Goal: Contribute content: Contribute content

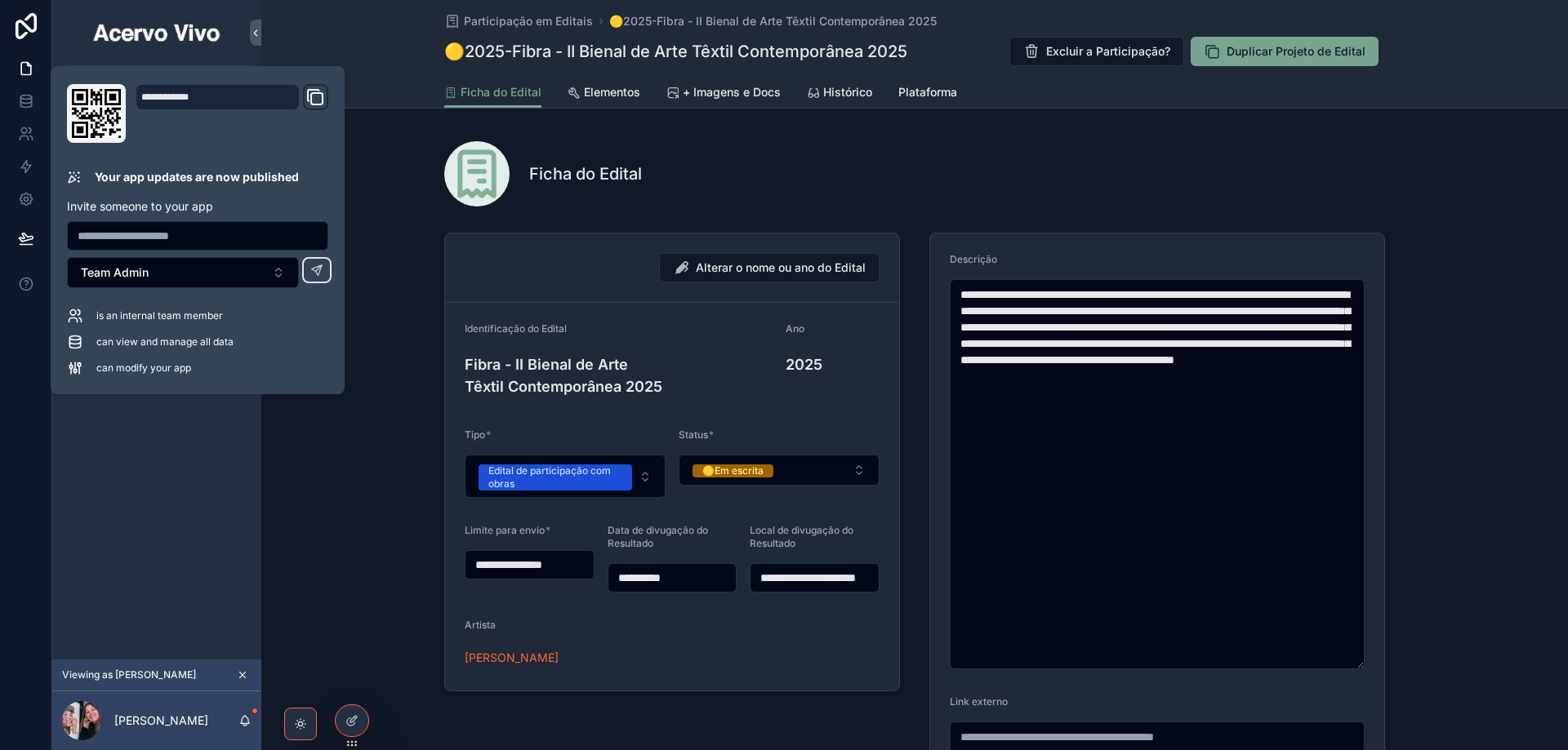
click at [152, 507] on div "Studio Minha conta" at bounding box center [157, 378] width 209 height 565
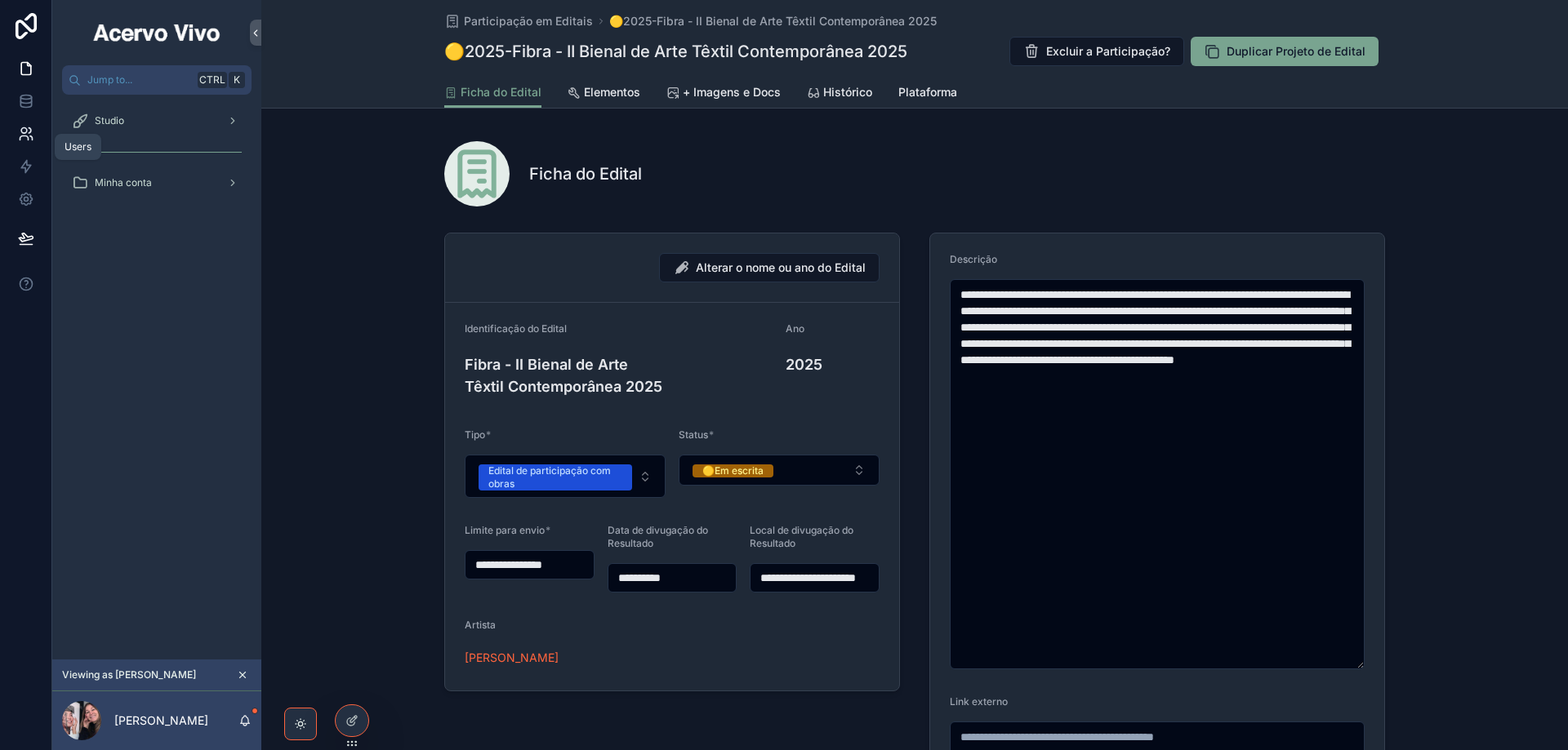
click at [33, 137] on icon at bounding box center [25, 133] width 16 height 16
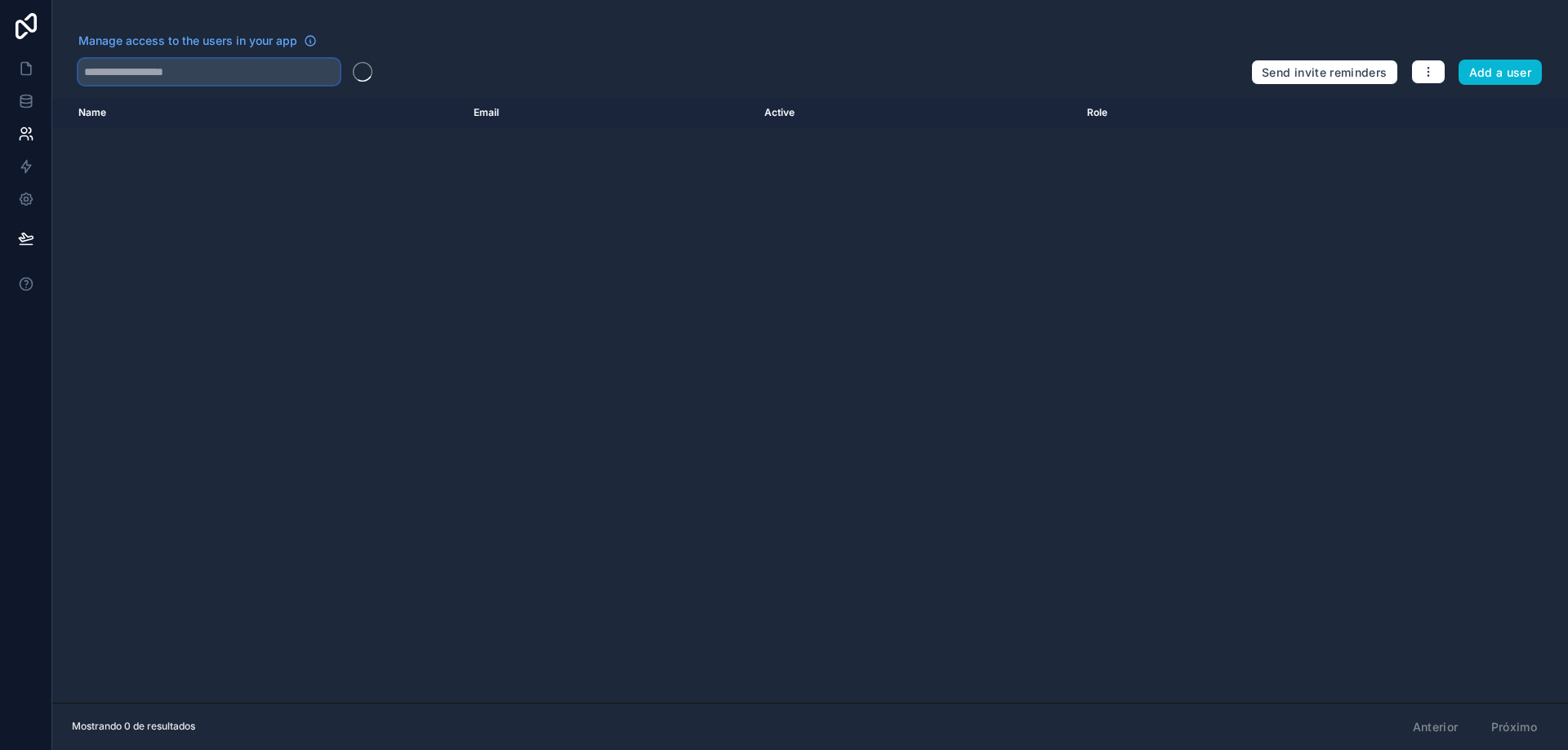
click at [162, 70] on input "text" at bounding box center [209, 71] width 261 height 26
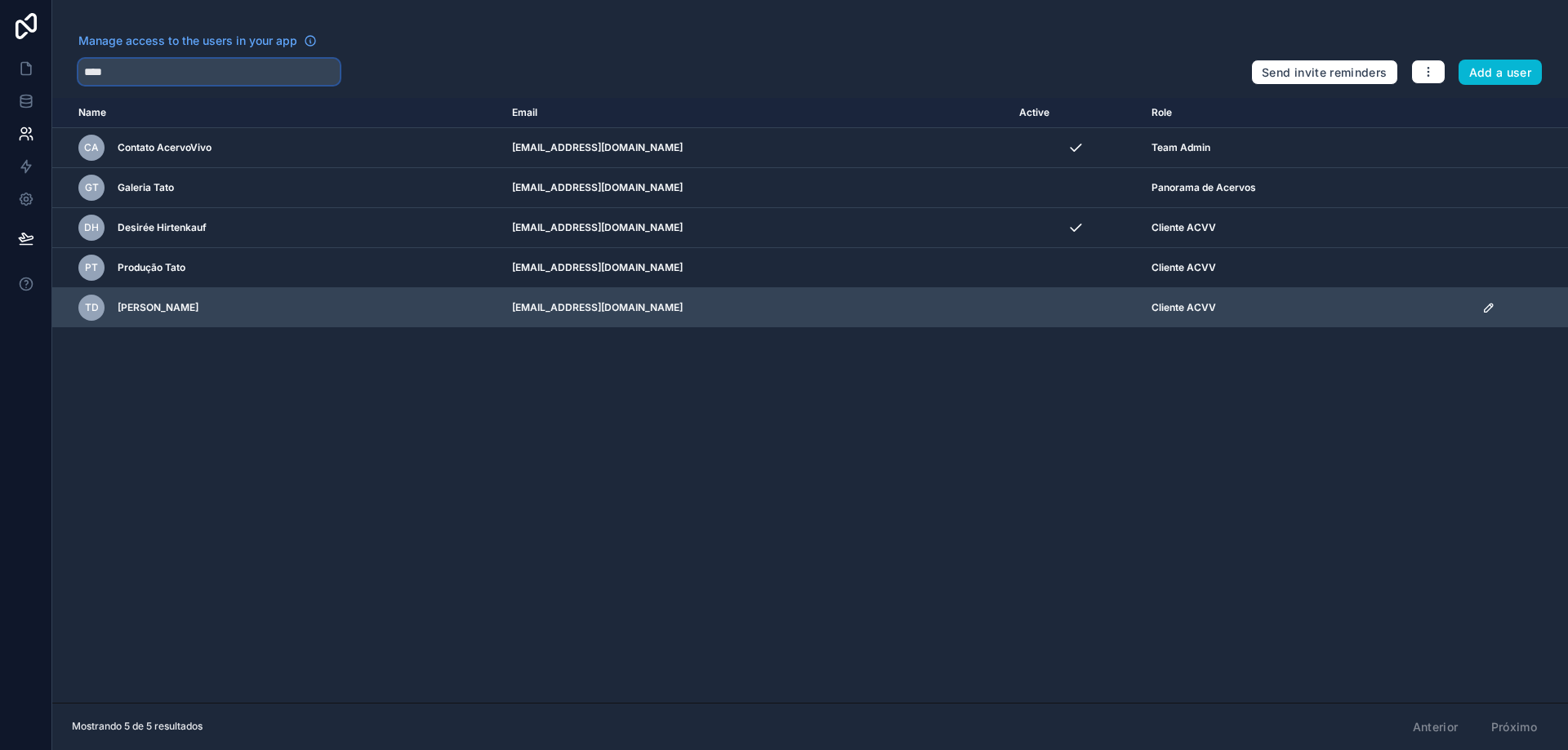
type input "****"
click at [209, 312] on div "[PERSON_NAME] [PERSON_NAME]" at bounding box center [285, 307] width 414 height 26
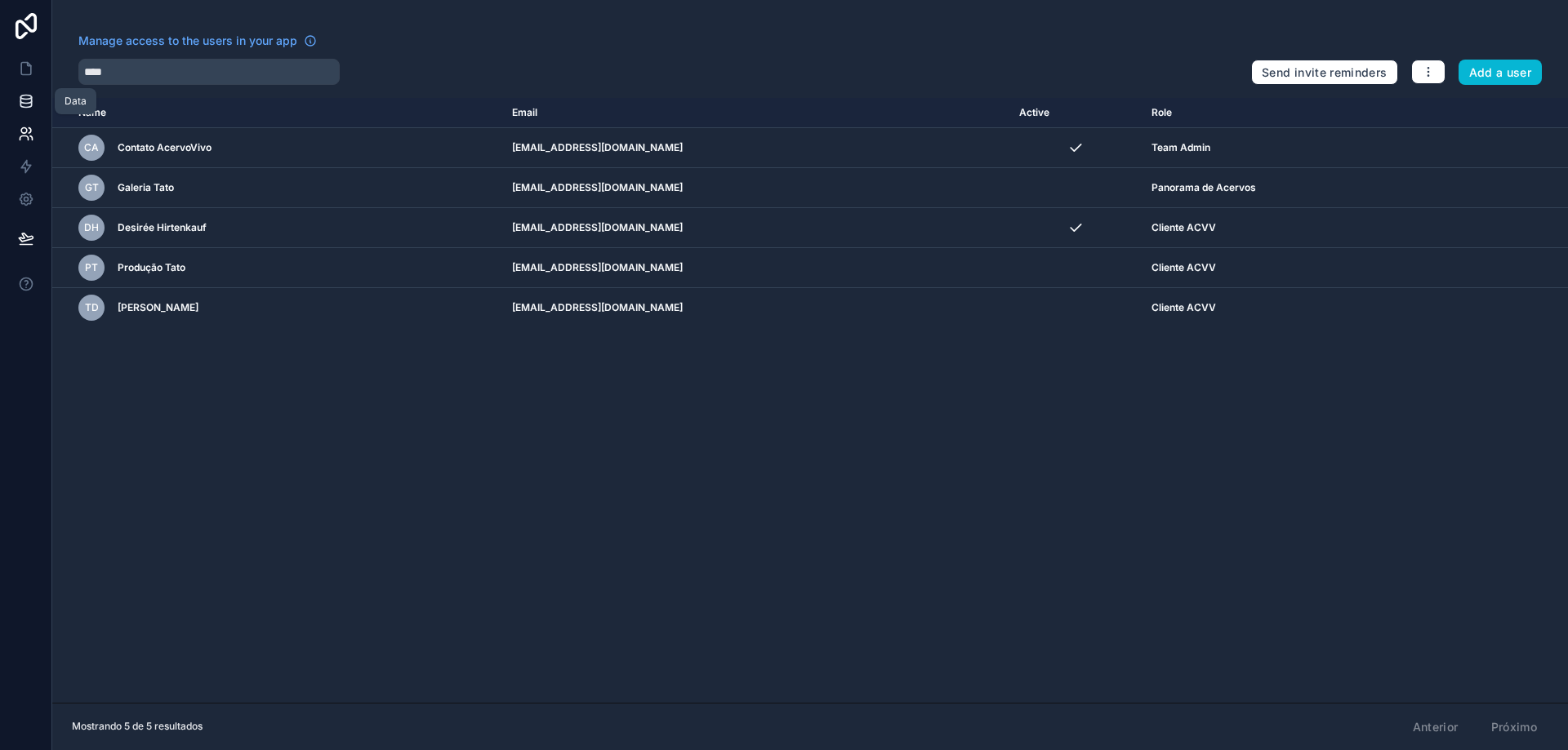
click at [21, 103] on icon at bounding box center [25, 100] width 11 height 7
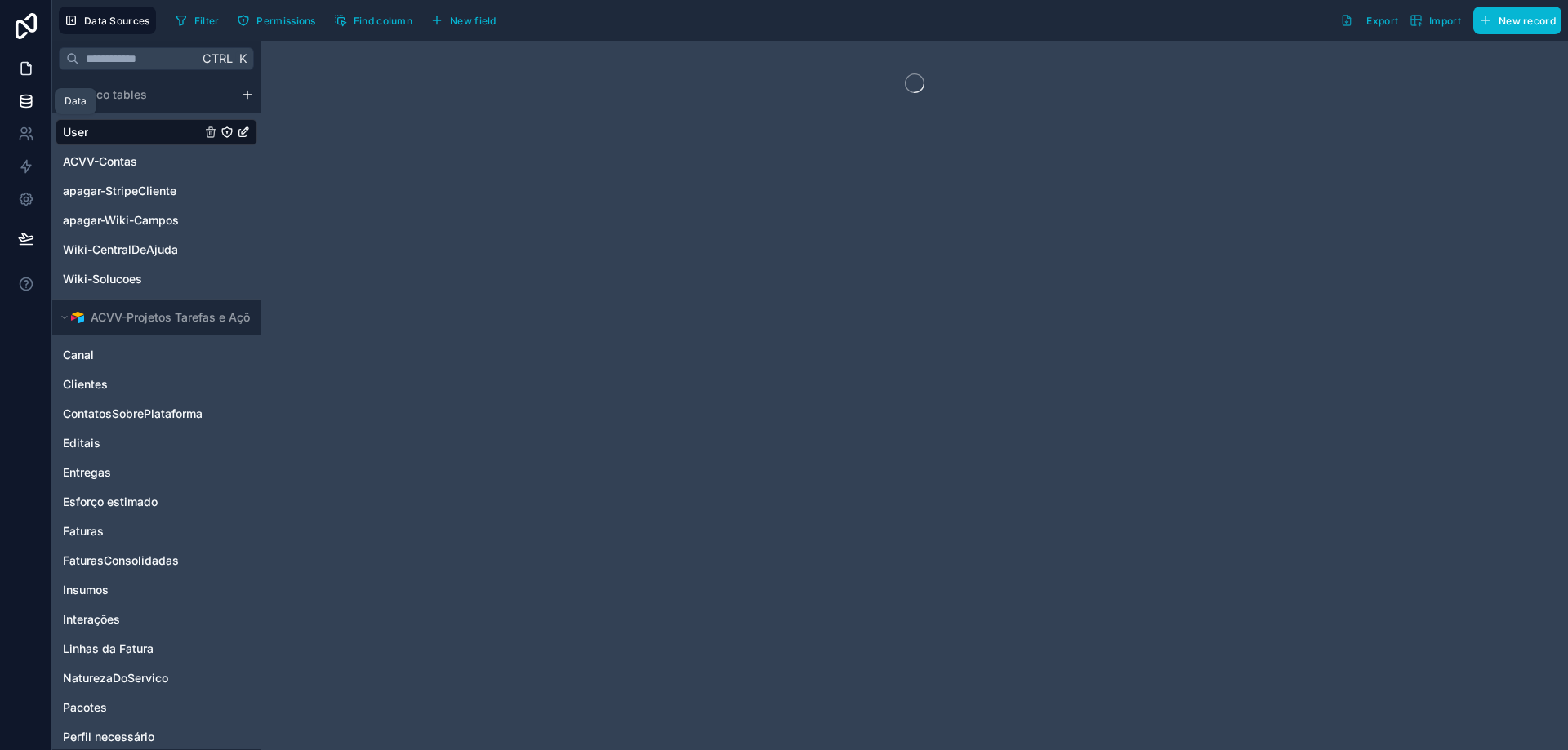
click at [28, 71] on icon at bounding box center [25, 68] width 16 height 16
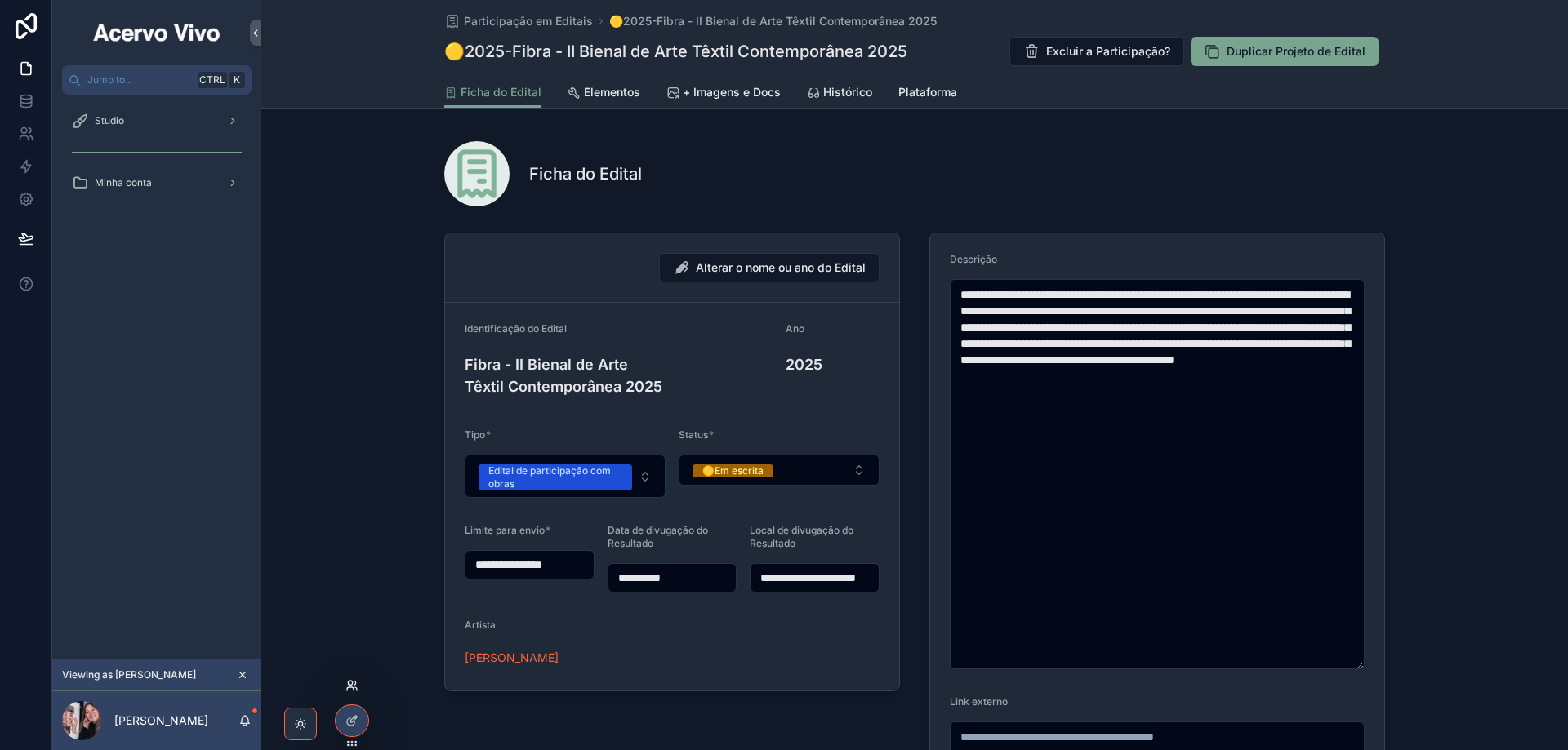
click at [355, 684] on icon at bounding box center [351, 686] width 13 height 13
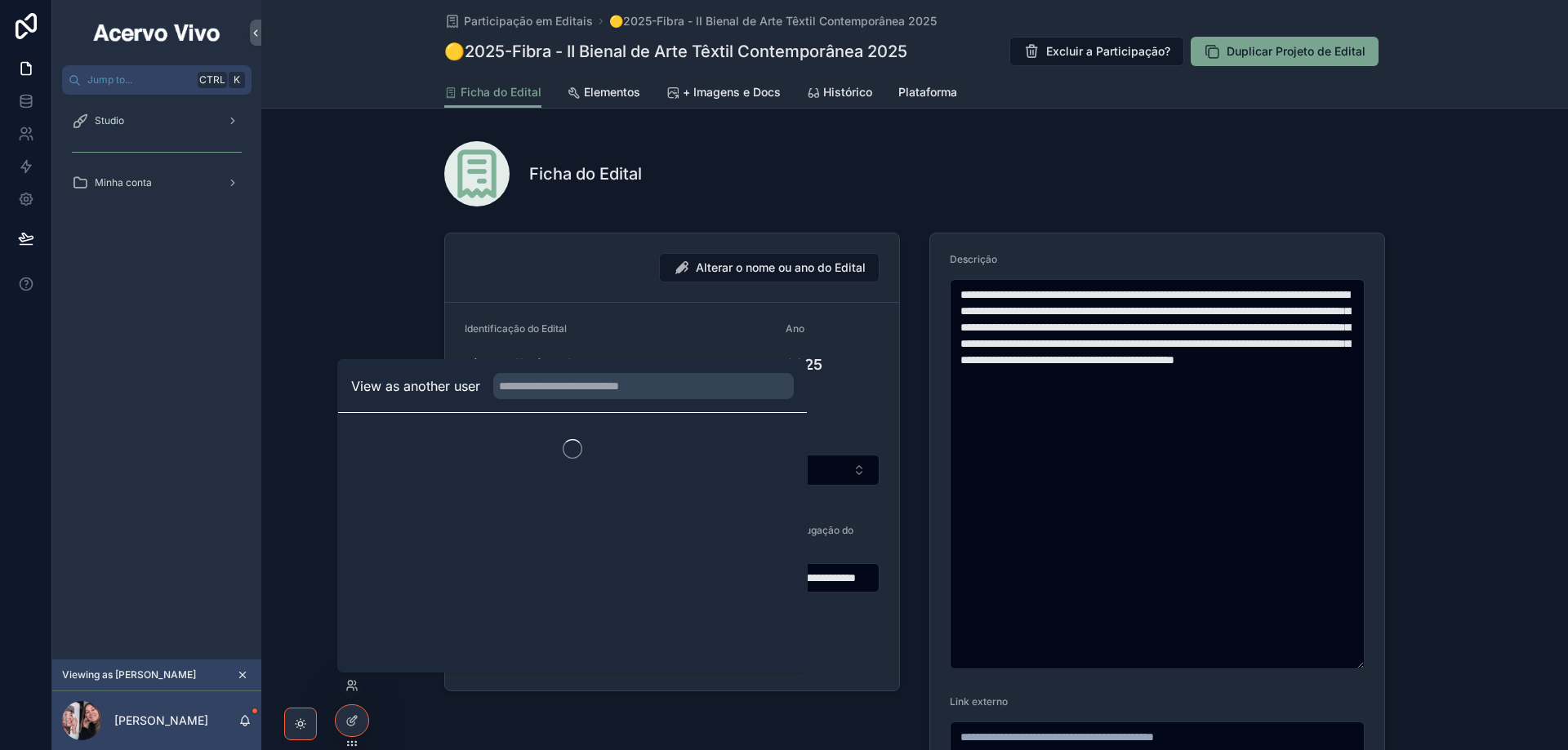
click at [545, 261] on div "Alterar o nome ou ano do Edital" at bounding box center [672, 267] width 415 height 30
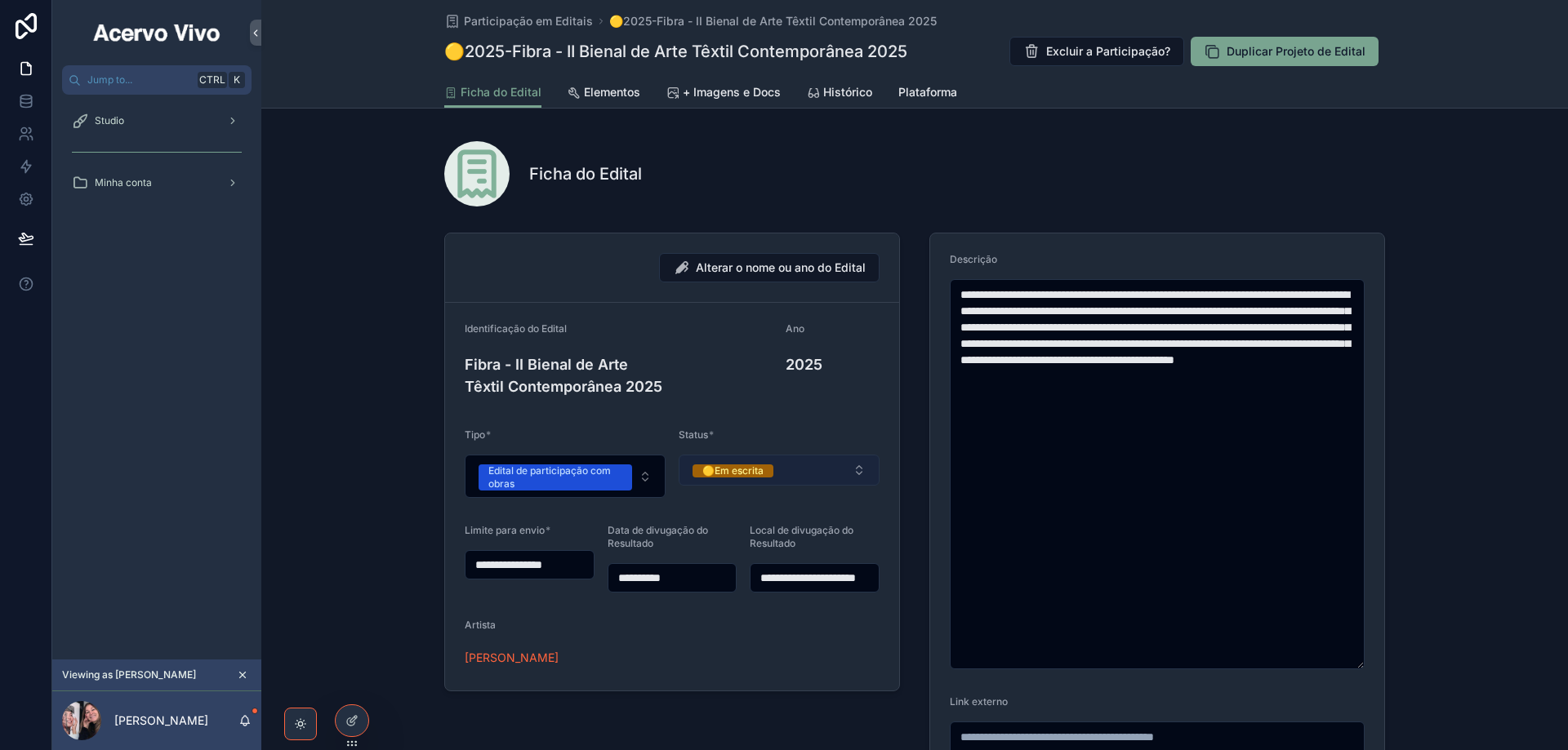
click at [791, 472] on button "🟡Em escrita" at bounding box center [779, 470] width 201 height 31
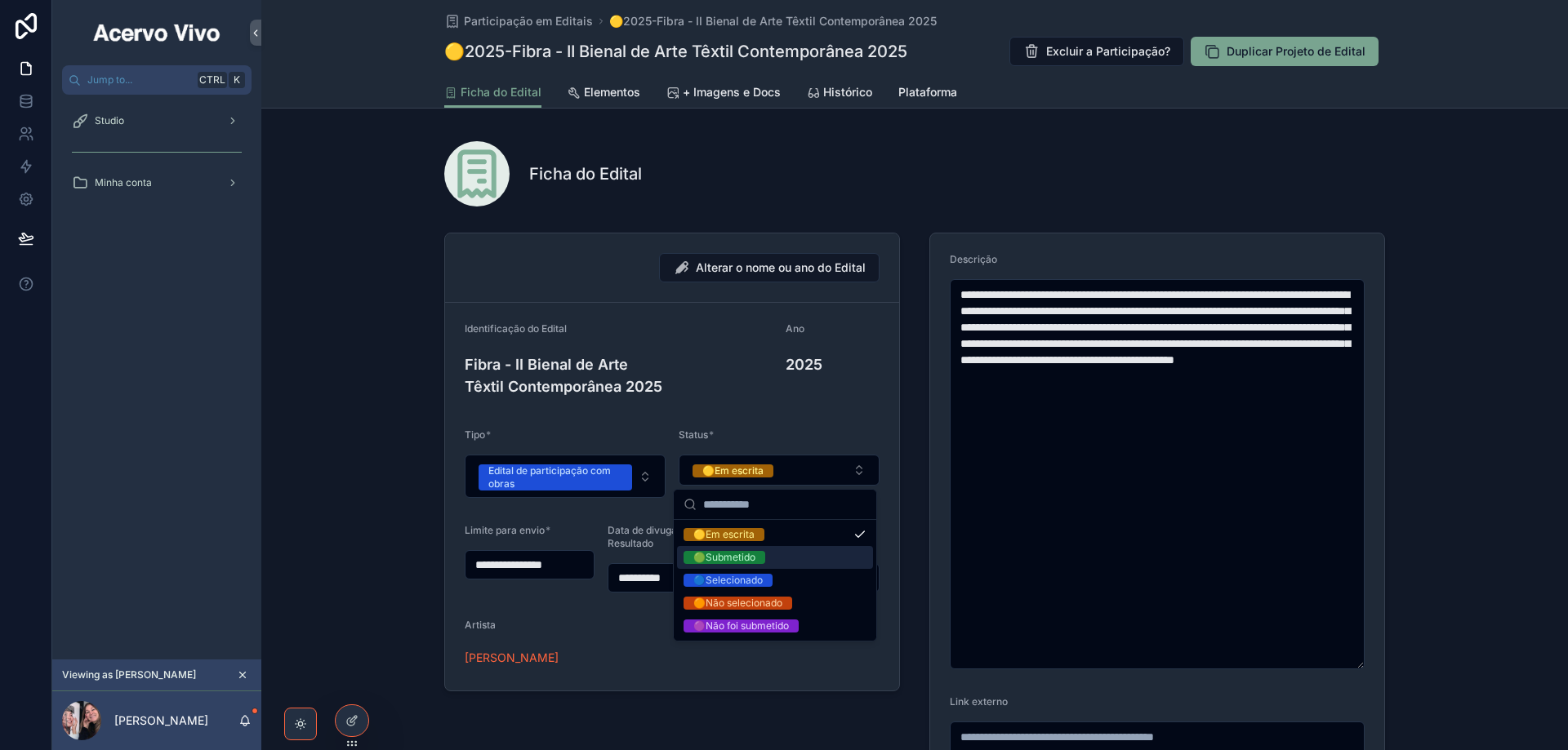
click at [780, 555] on div "🟢Submetido" at bounding box center [775, 557] width 196 height 23
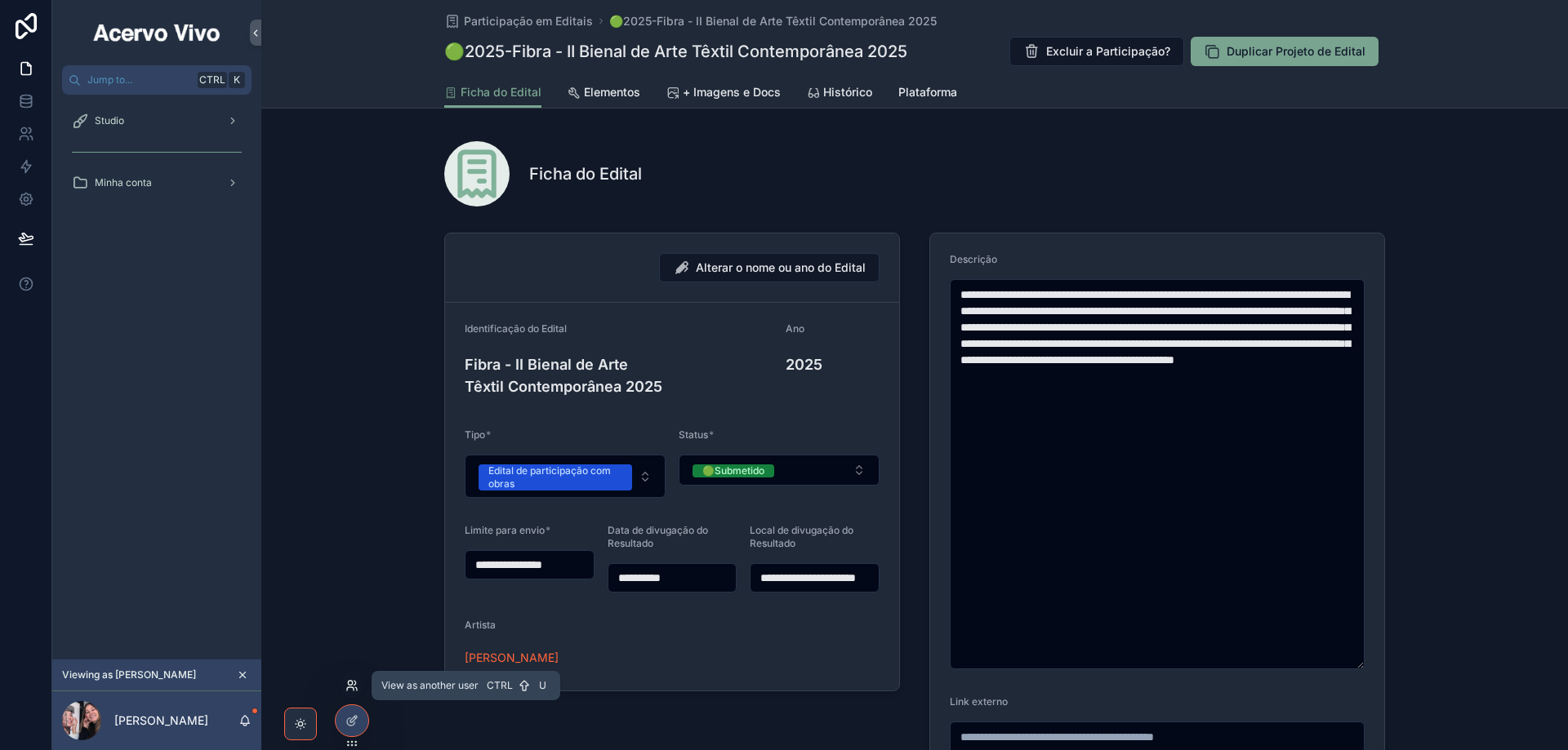
click at [352, 689] on icon at bounding box center [351, 686] width 13 height 13
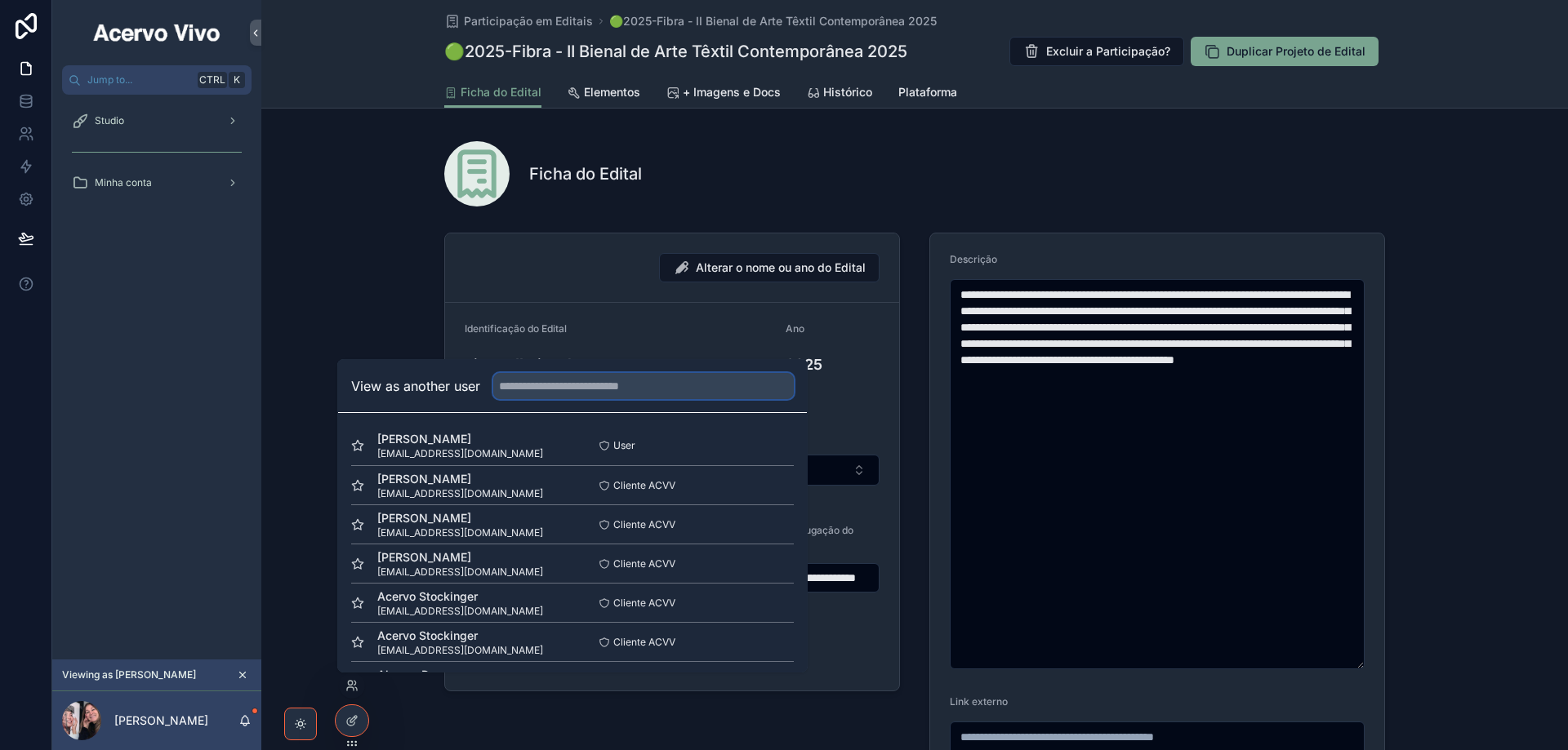
click at [590, 389] on input "text" at bounding box center [643, 386] width 301 height 26
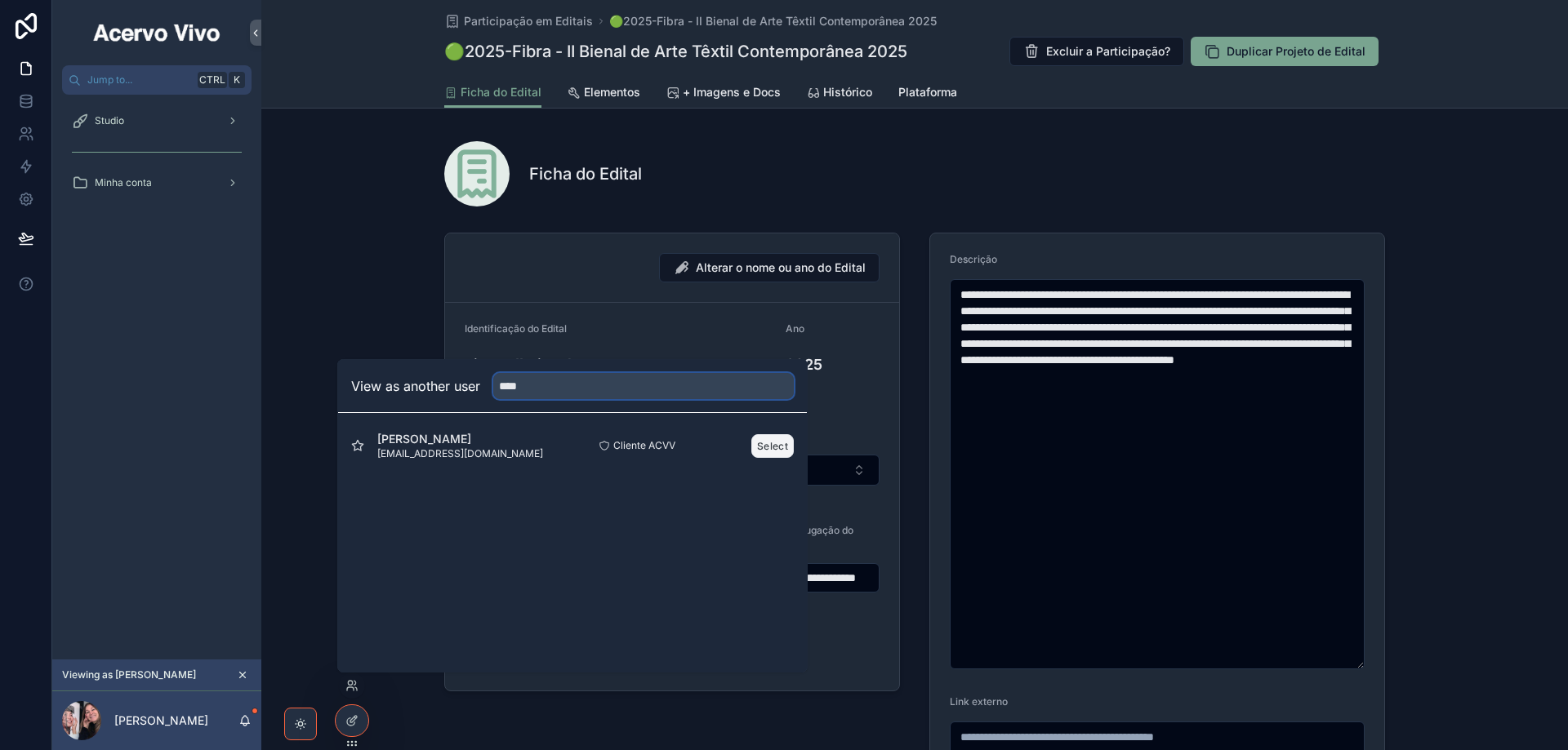
type input "****"
click at [779, 443] on button "Select" at bounding box center [773, 446] width 42 height 24
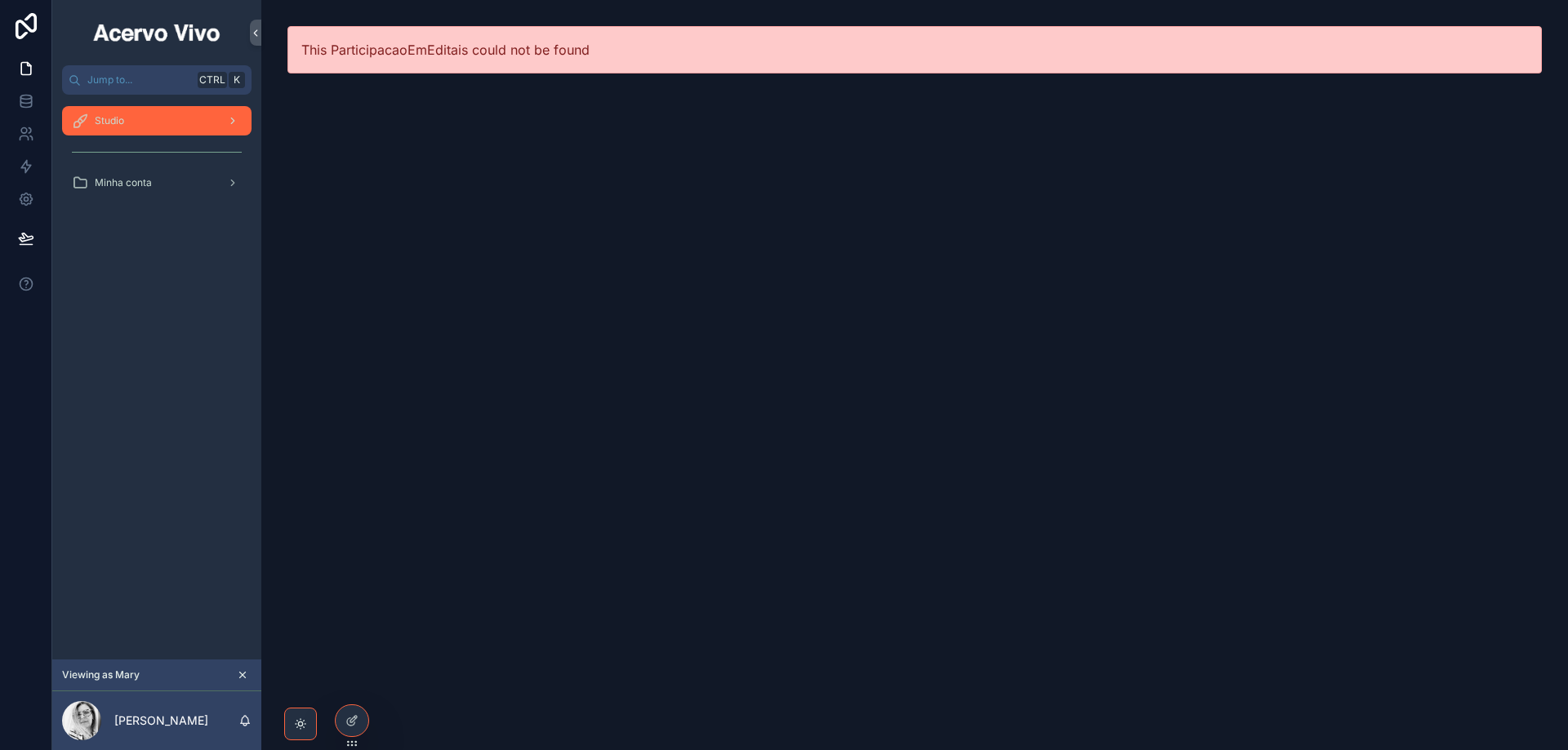
click at [137, 113] on div "Studio" at bounding box center [157, 120] width 170 height 26
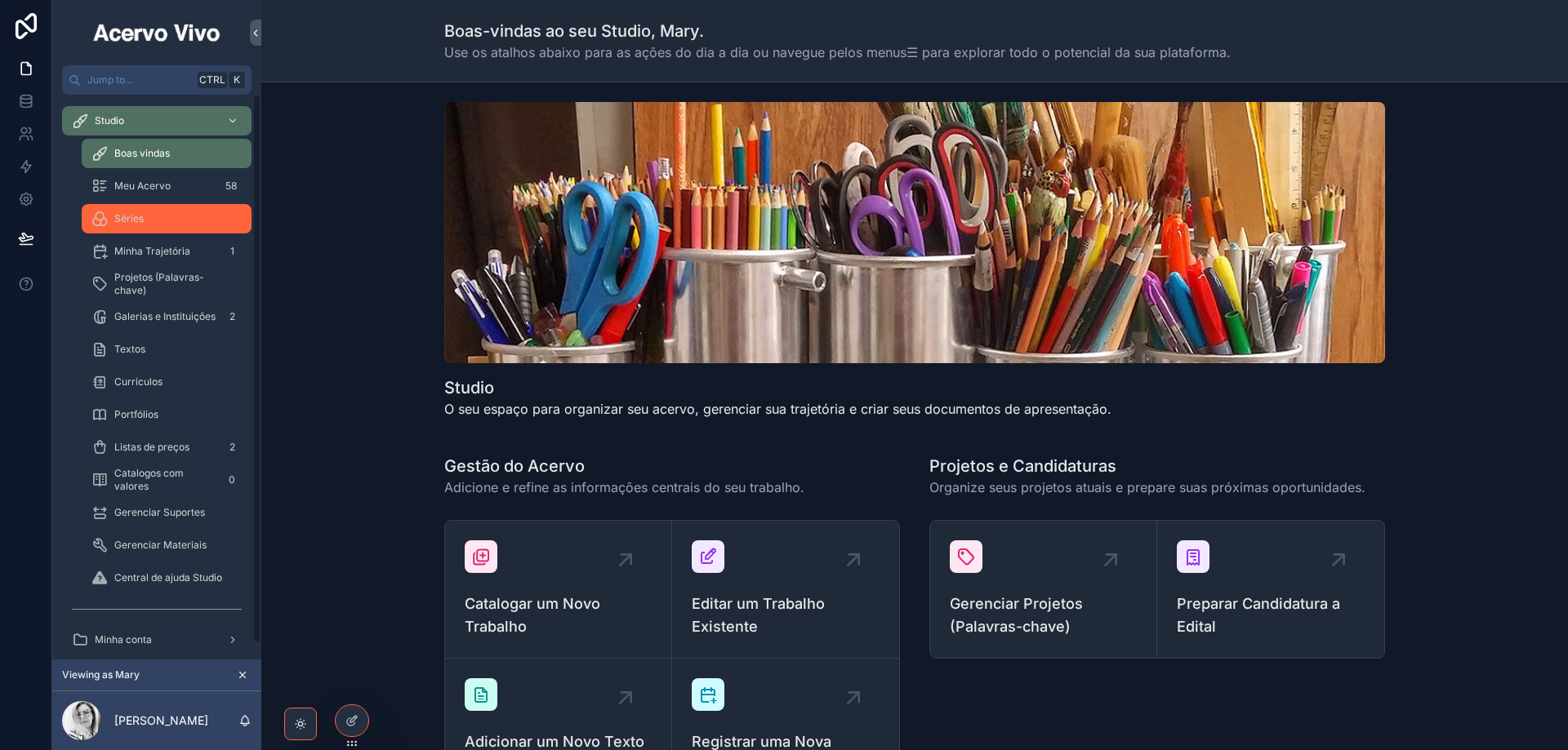
click at [137, 229] on div "Séries" at bounding box center [166, 218] width 150 height 26
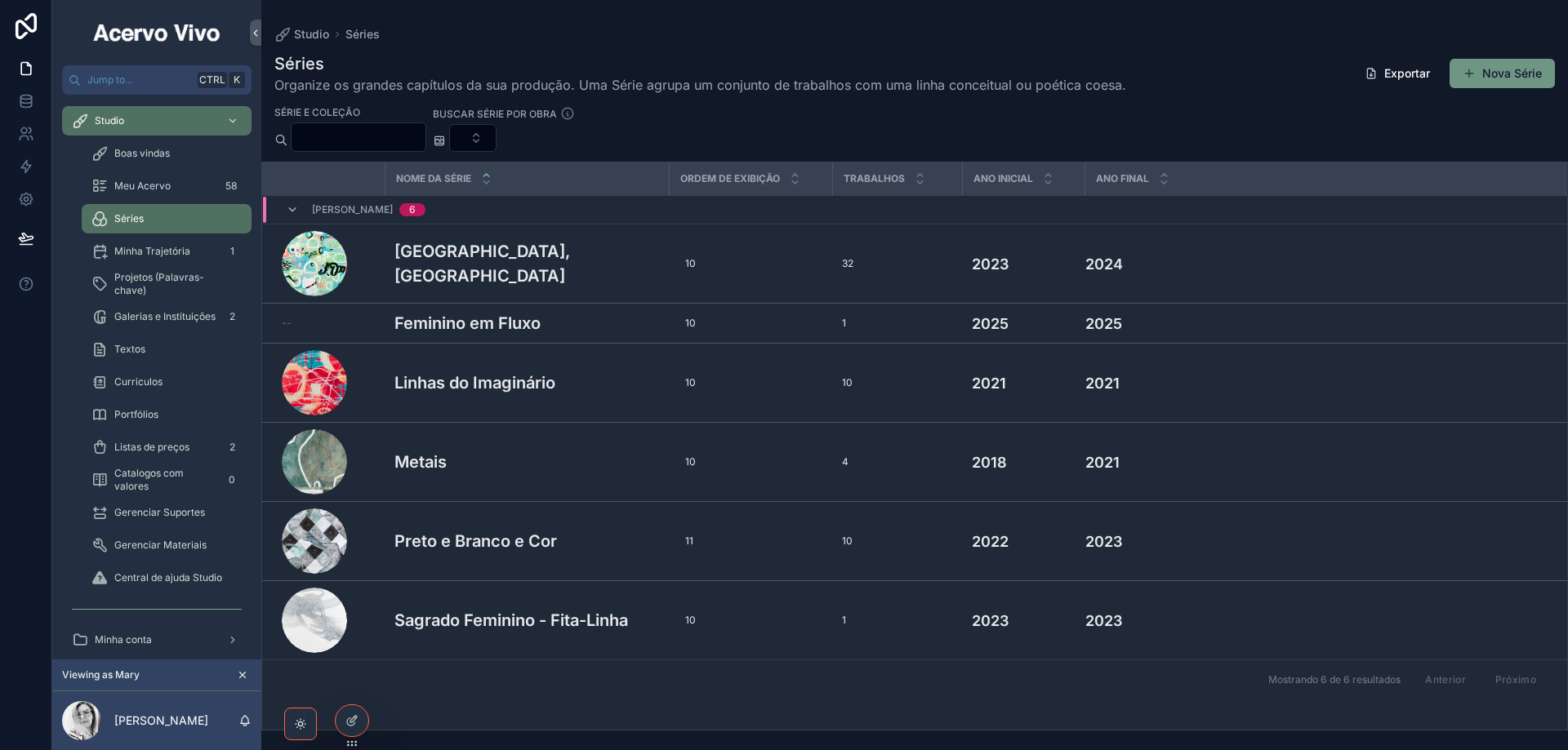
click at [1530, 74] on button "Nova Série" at bounding box center [1503, 73] width 105 height 30
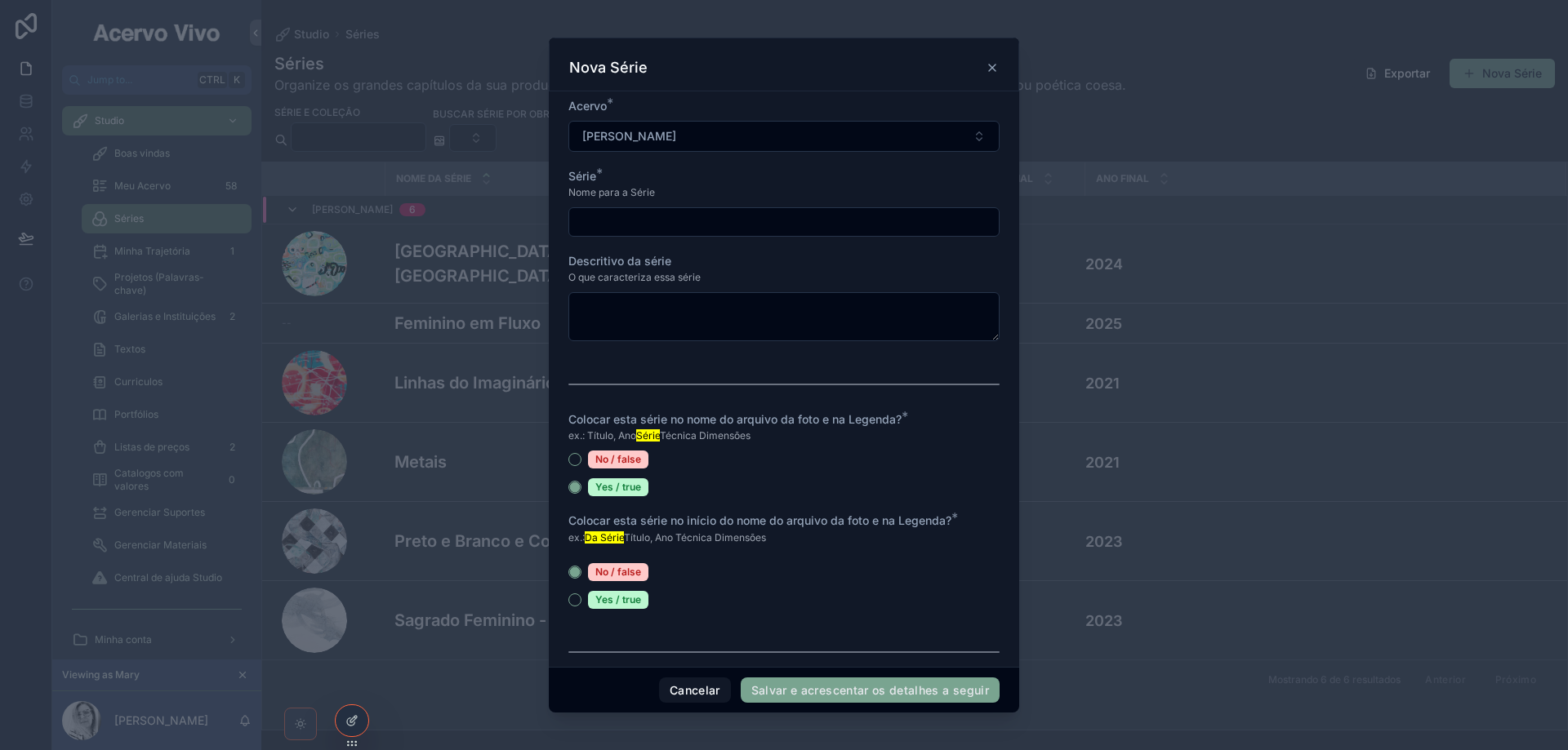
click at [650, 215] on input "scrollable content" at bounding box center [784, 221] width 430 height 23
type input "*********"
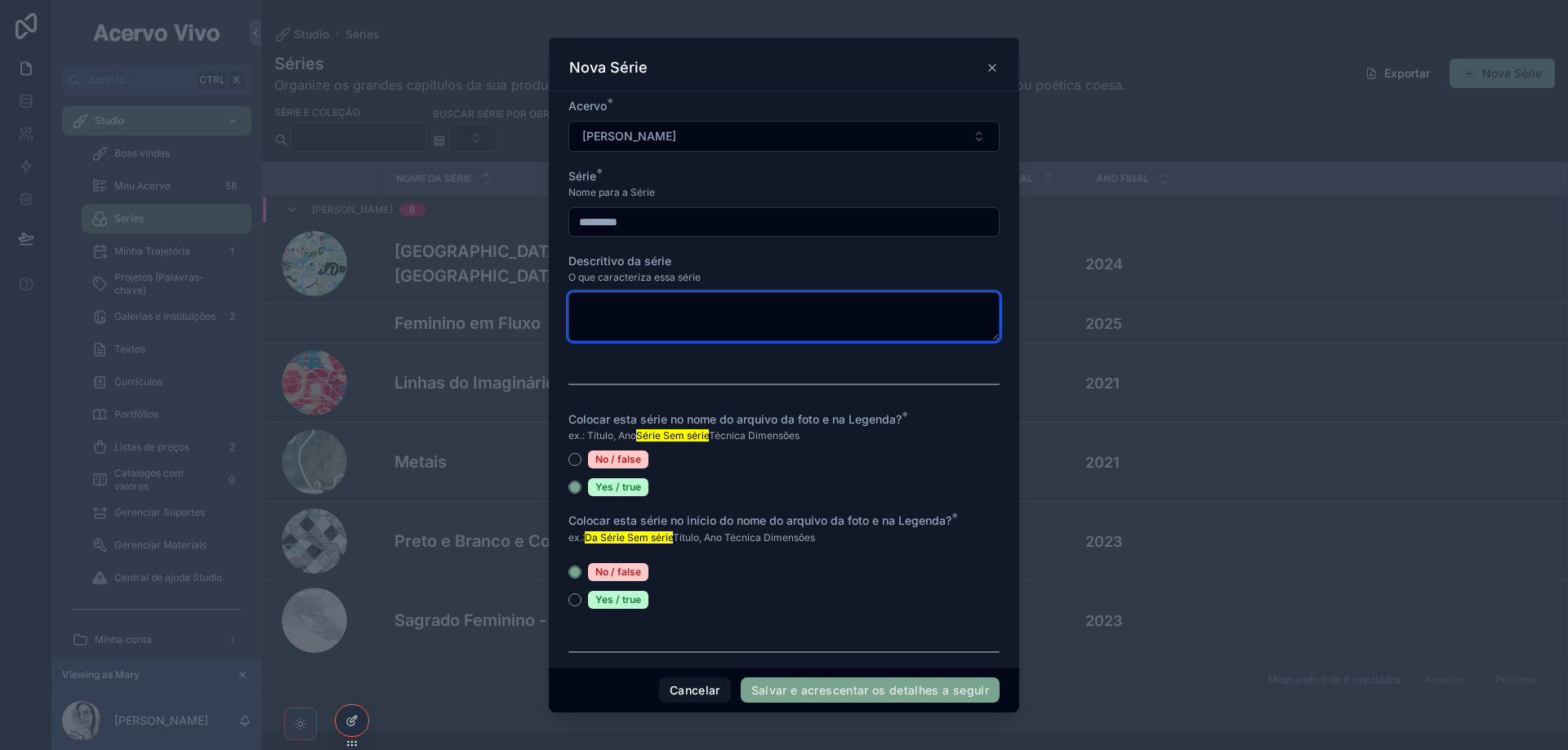
click at [687, 323] on textarea "scrollable content" at bounding box center [784, 316] width 431 height 49
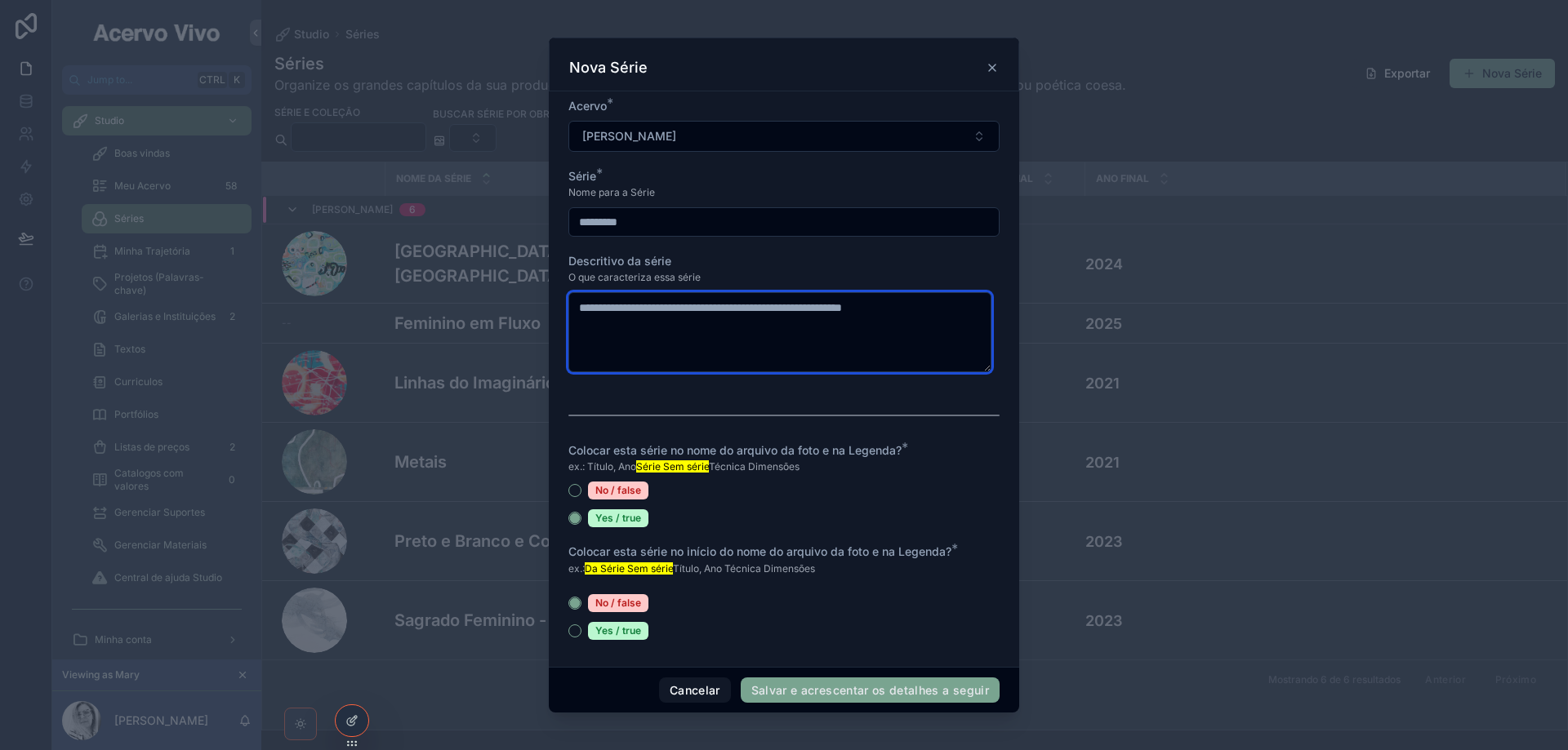
type textarea "**********"
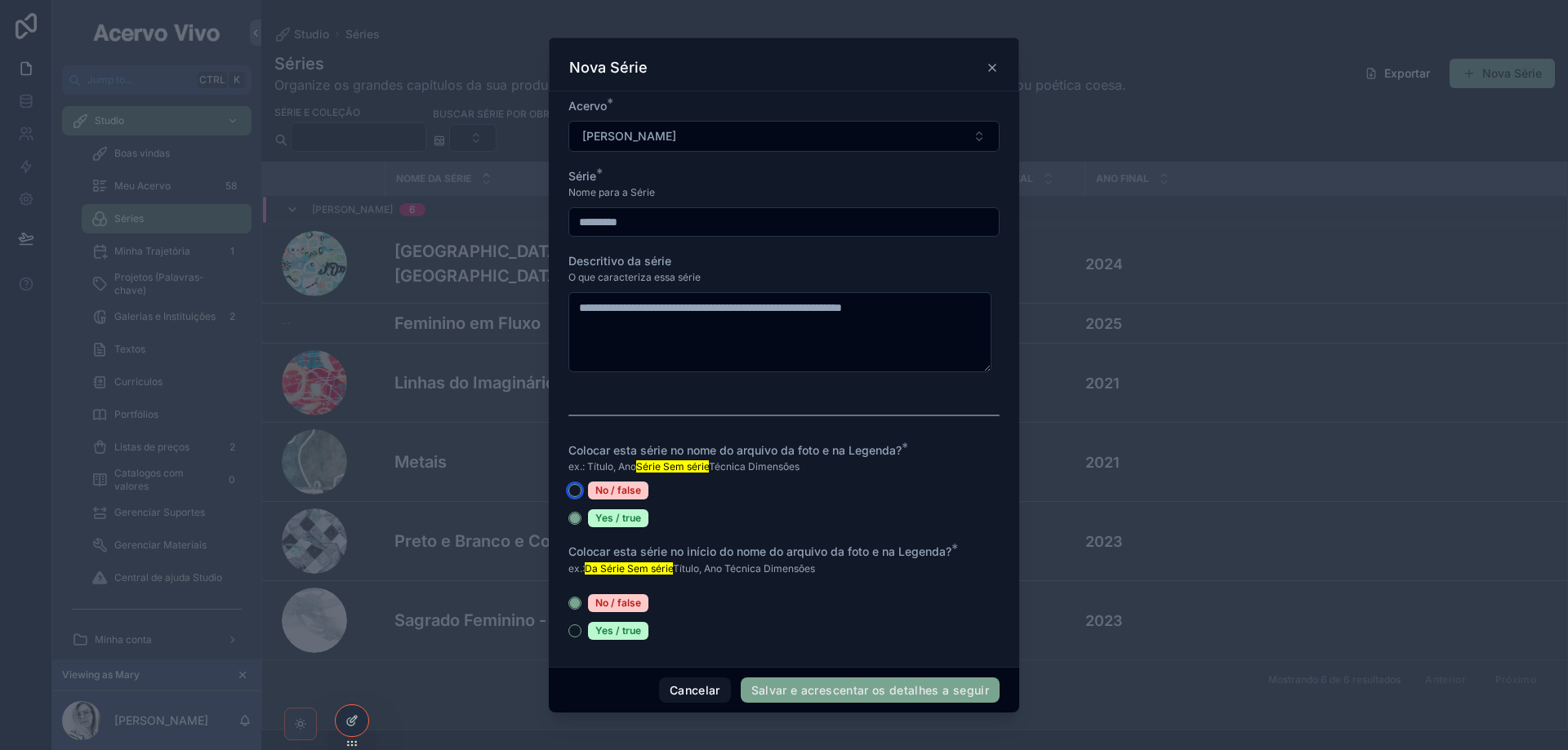
click at [576, 493] on button "No / false" at bounding box center [575, 490] width 13 height 13
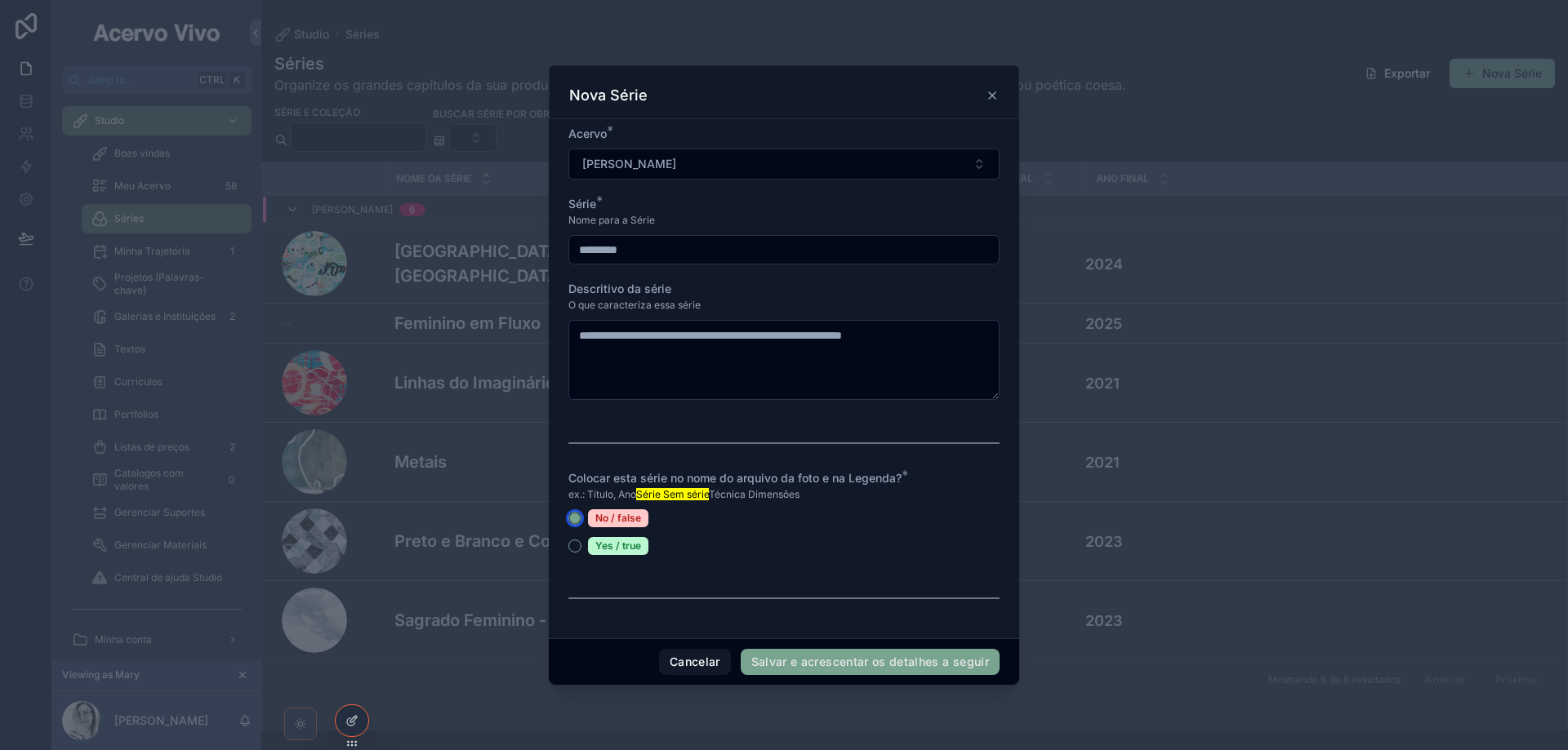
type button "false"
click at [925, 663] on button "Salvar e acrescentar os detalhes a seguir" at bounding box center [870, 662] width 259 height 26
